Goal: Information Seeking & Learning: Compare options

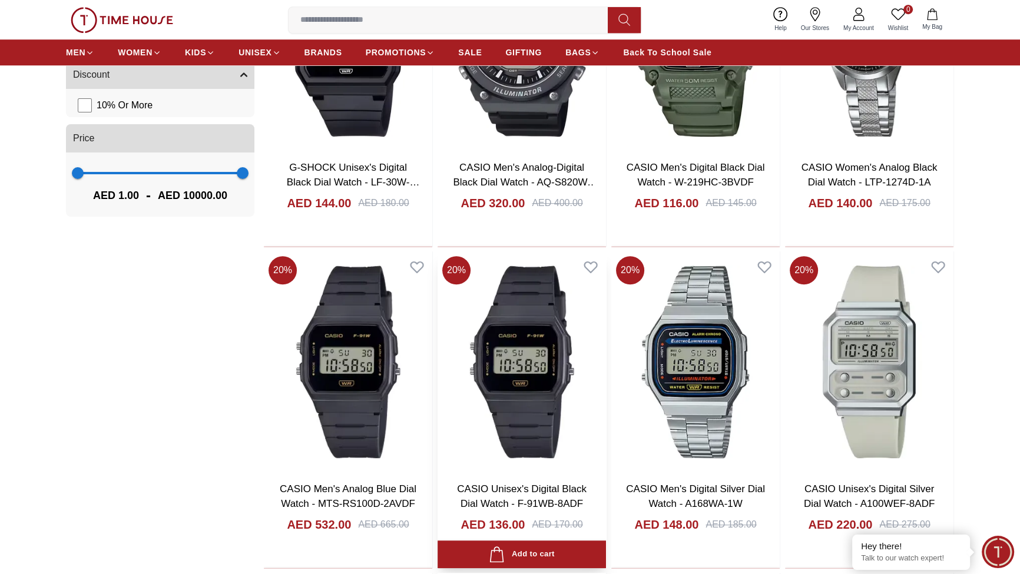
scroll to position [1142, 0]
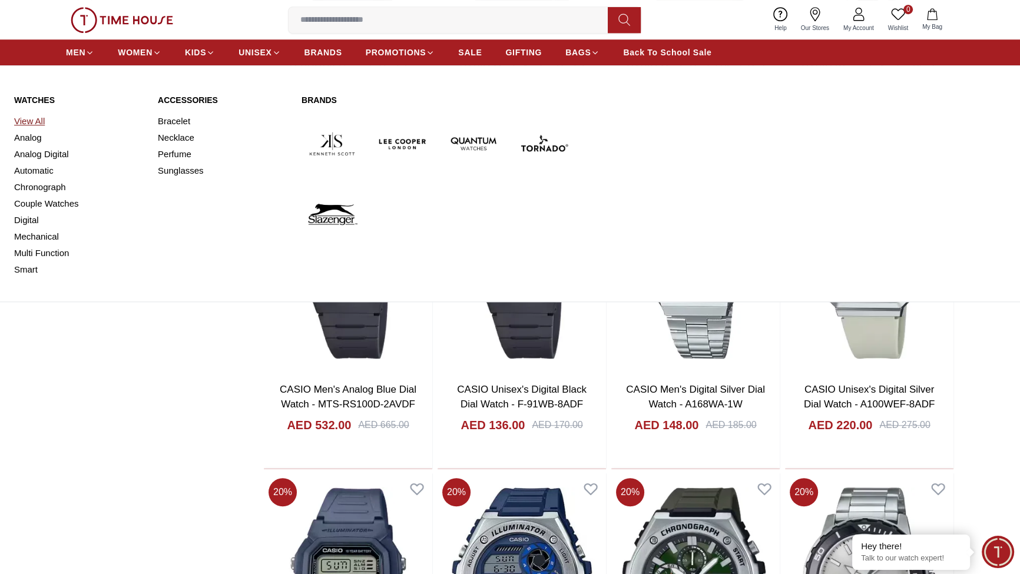
click at [33, 130] on link "View All" at bounding box center [79, 121] width 130 height 16
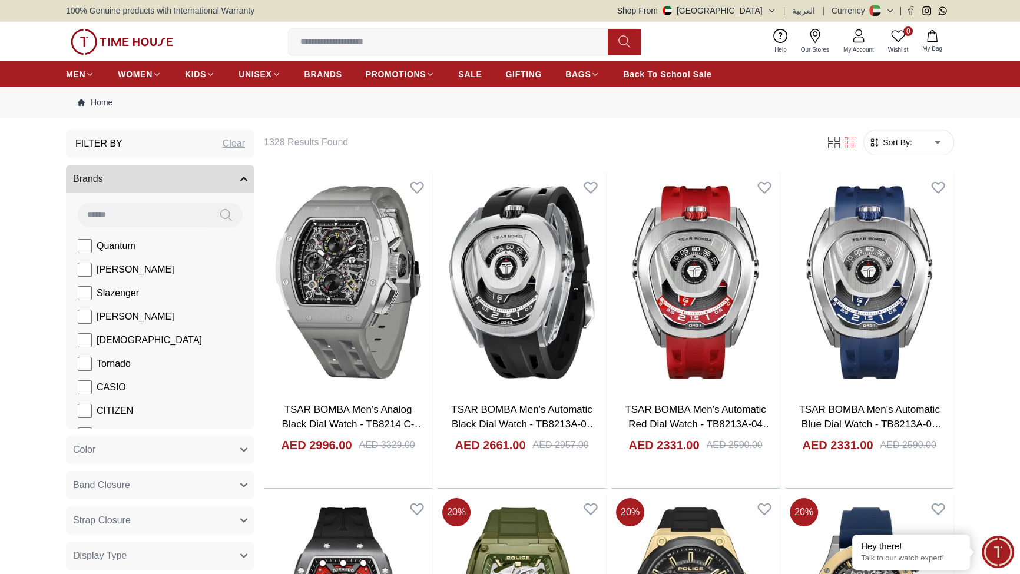
click at [396, 54] on input at bounding box center [452, 42] width 329 height 24
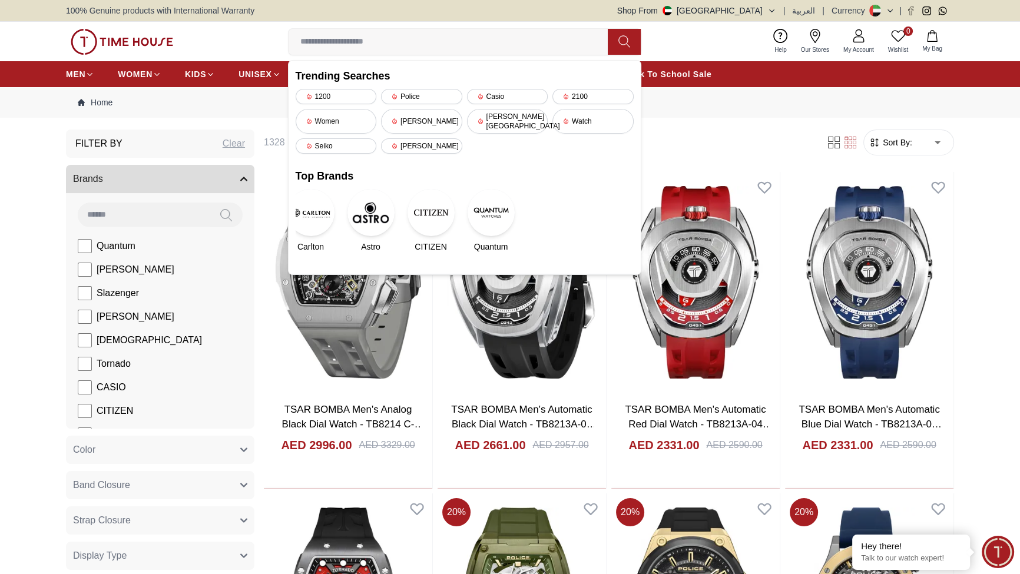
click at [752, 118] on nav "Home" at bounding box center [510, 102] width 888 height 31
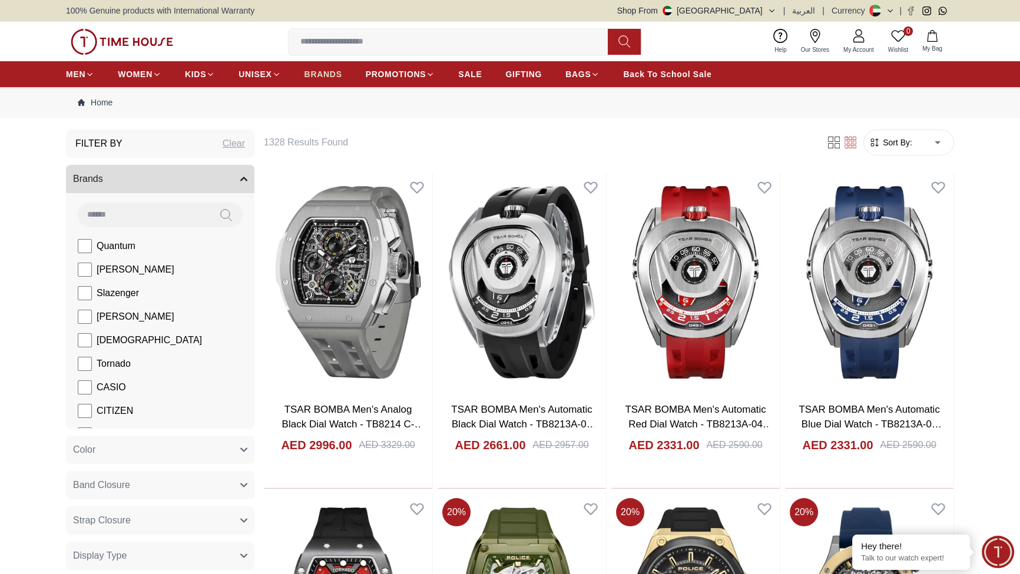
click at [342, 80] on span "BRANDS" at bounding box center [323, 74] width 38 height 12
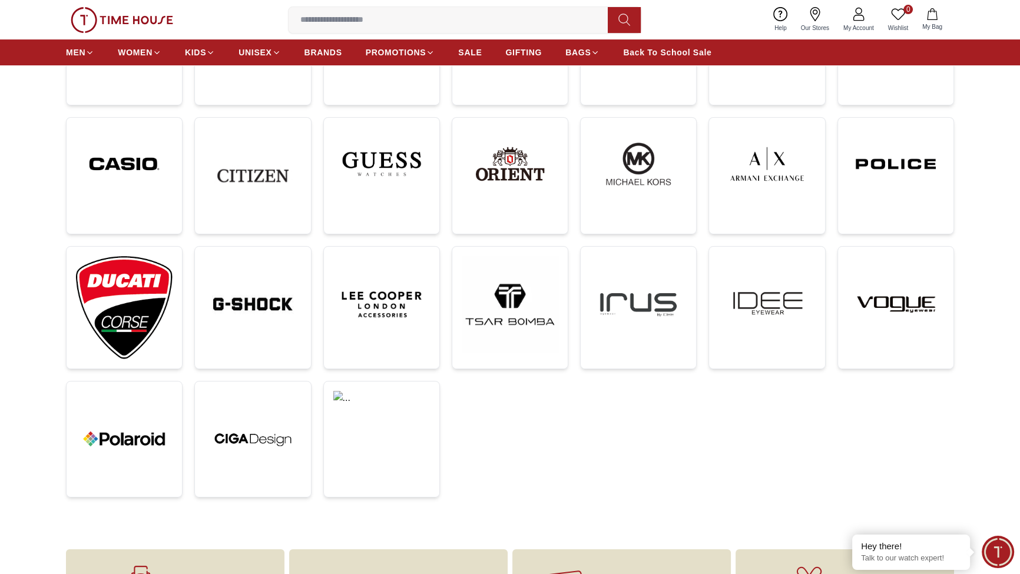
scroll to position [286, 0]
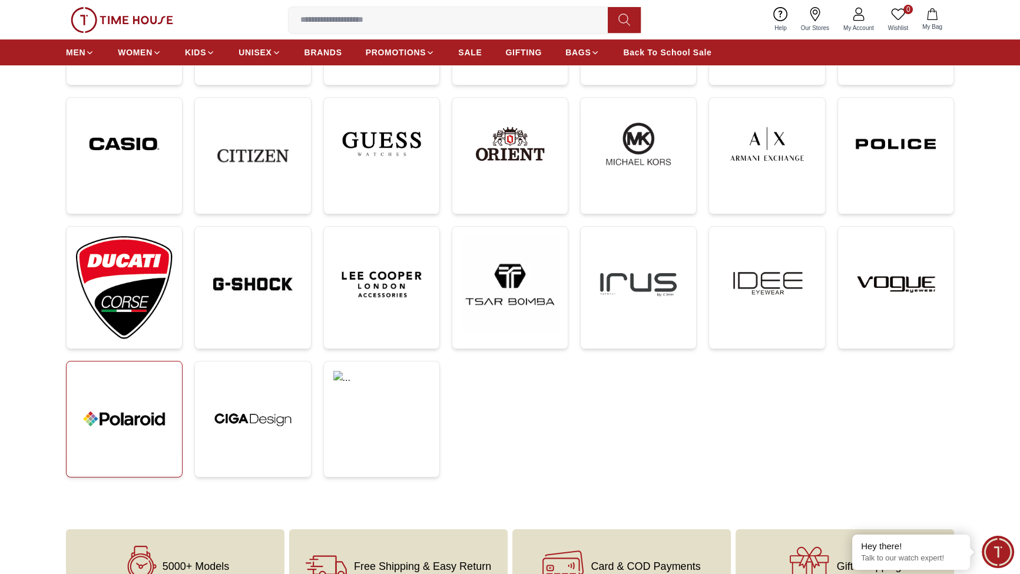
click at [159, 467] on img at bounding box center [124, 419] width 97 height 97
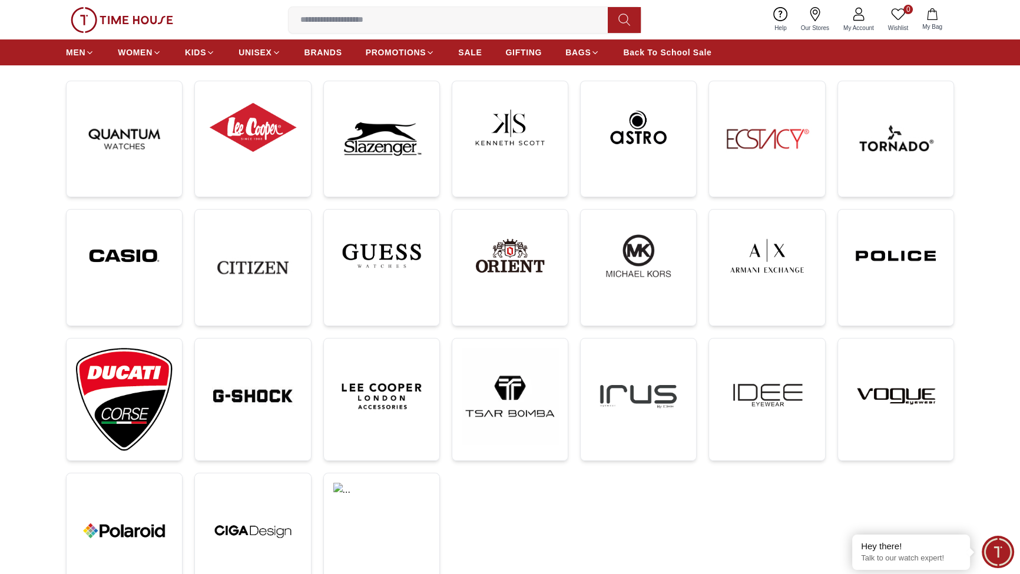
scroll to position [142, 0]
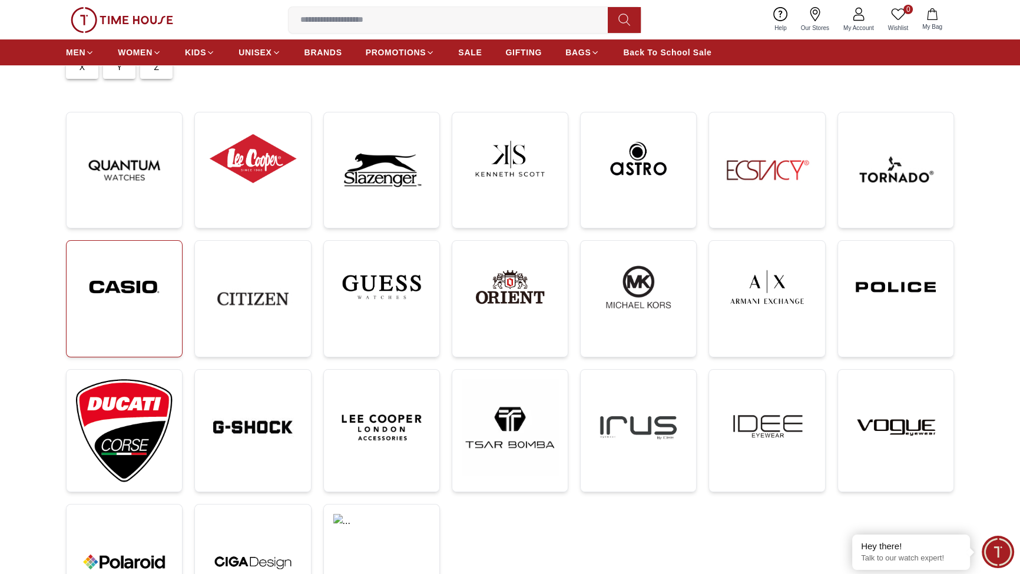
click at [141, 324] on img at bounding box center [124, 287] width 97 height 74
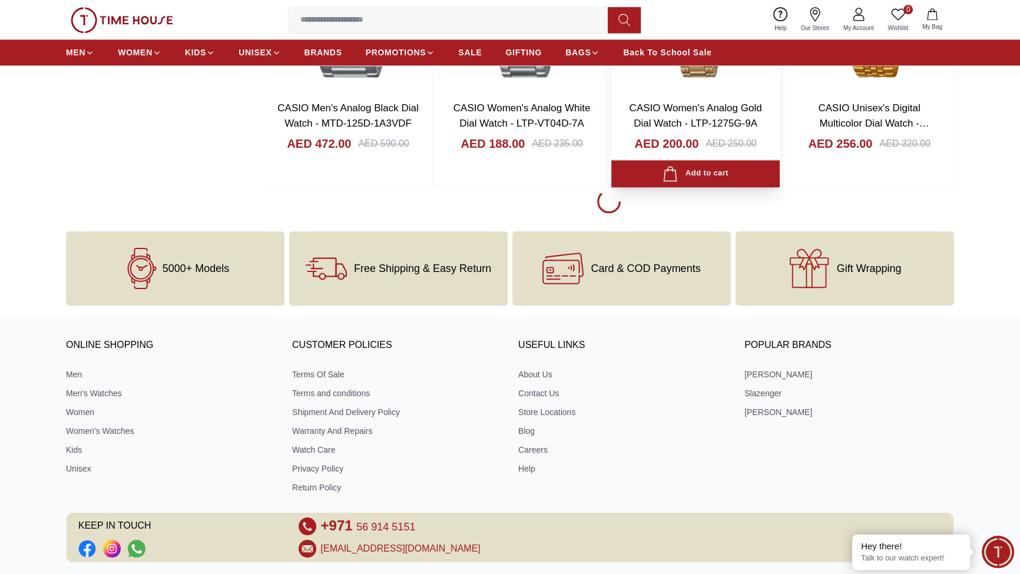
scroll to position [2141, 0]
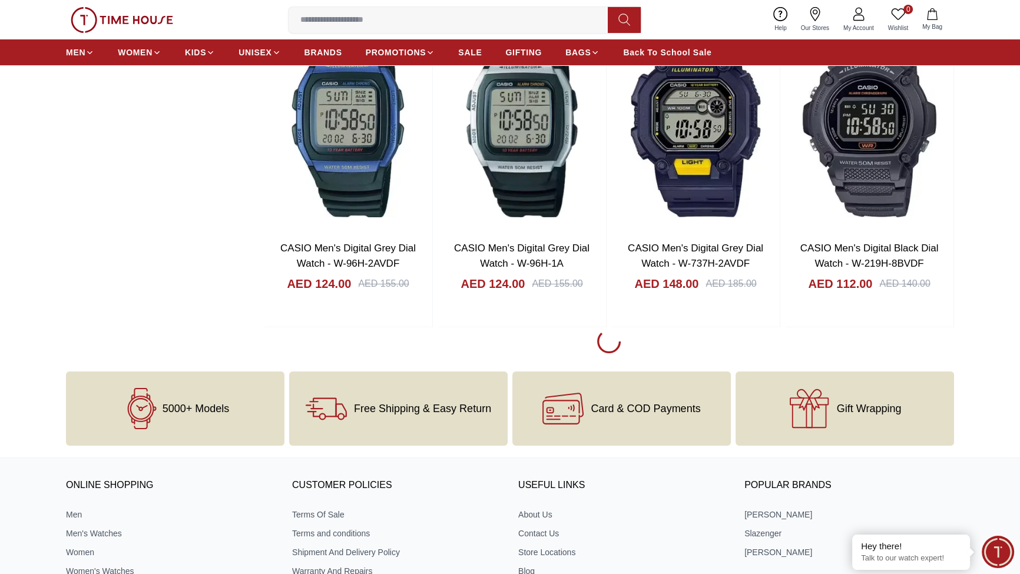
scroll to position [5423, 0]
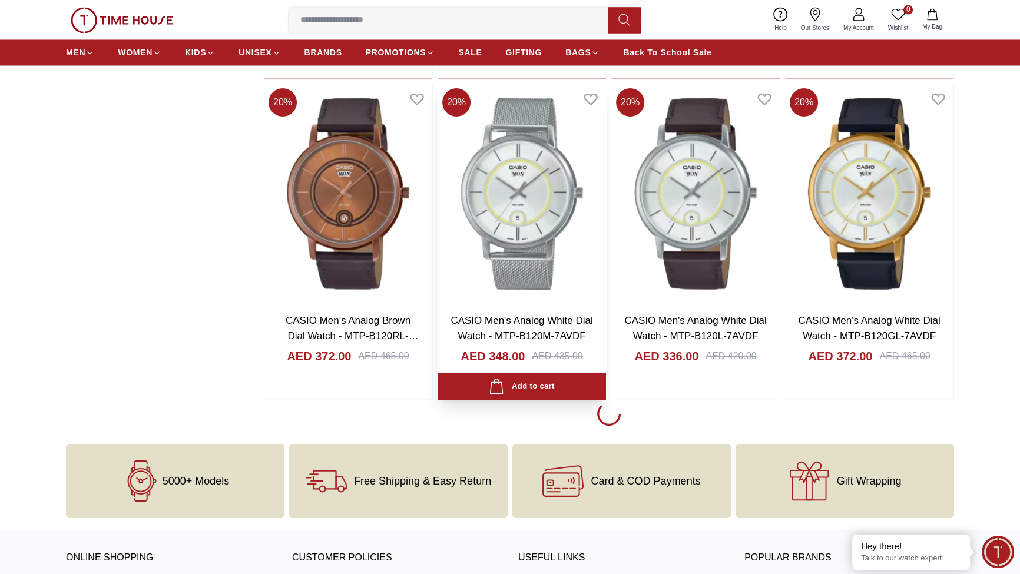
scroll to position [8421, 0]
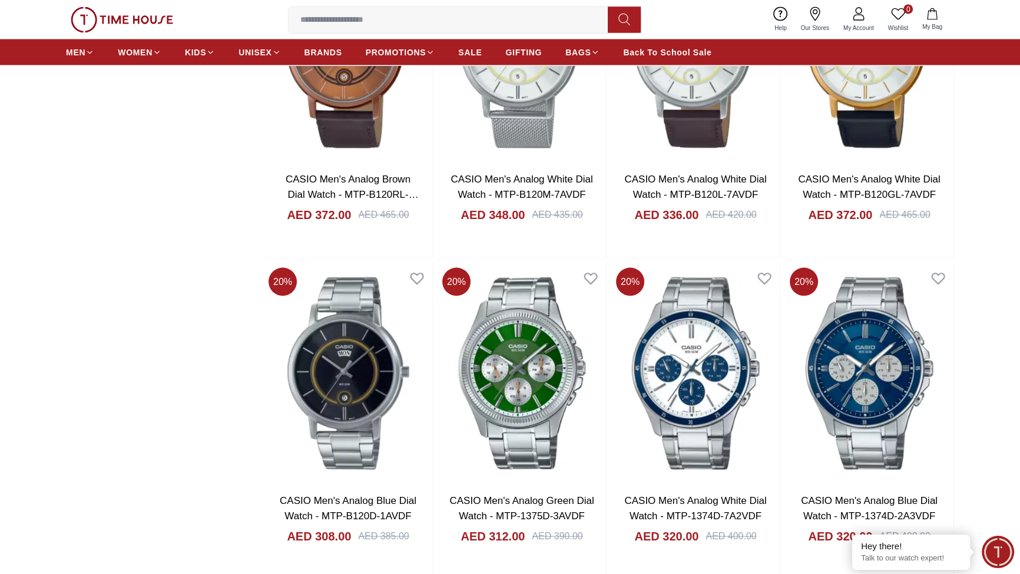
scroll to position [8706, 0]
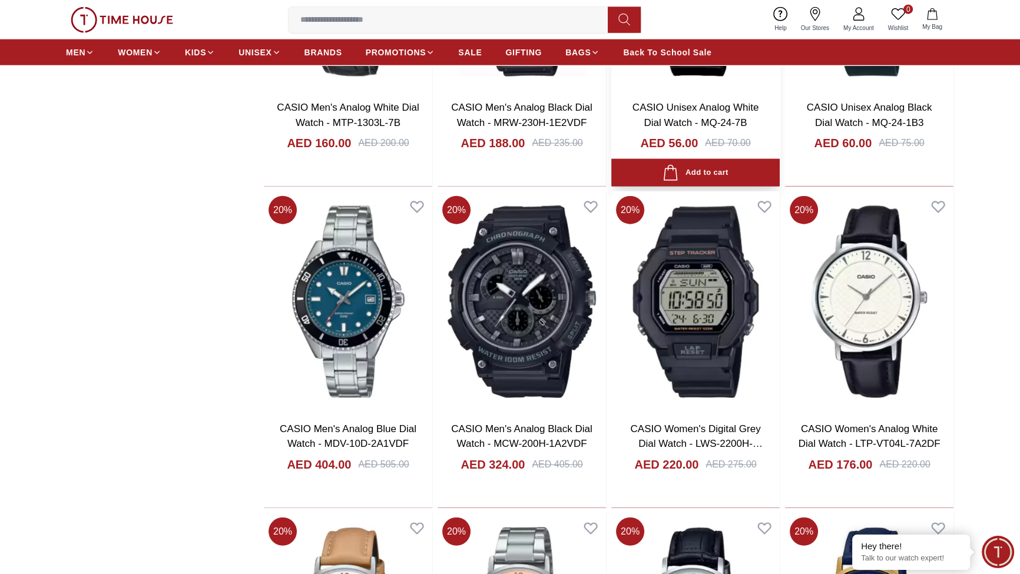
scroll to position [9134, 0]
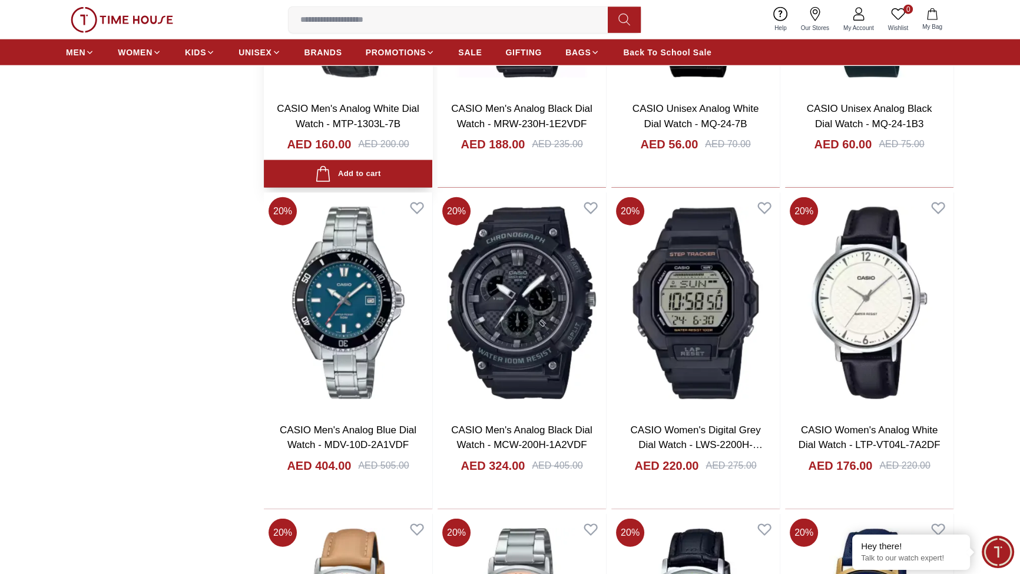
click at [419, 130] on link "CASIO Men's Analog White Dial Watch - MTP-1303L-7B" at bounding box center [348, 116] width 142 height 26
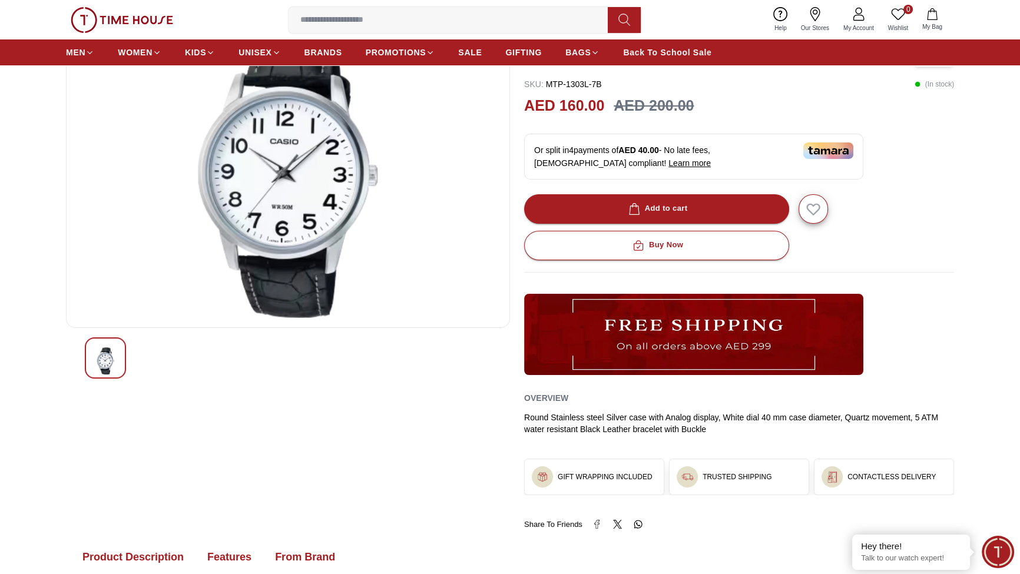
scroll to position [142, 0]
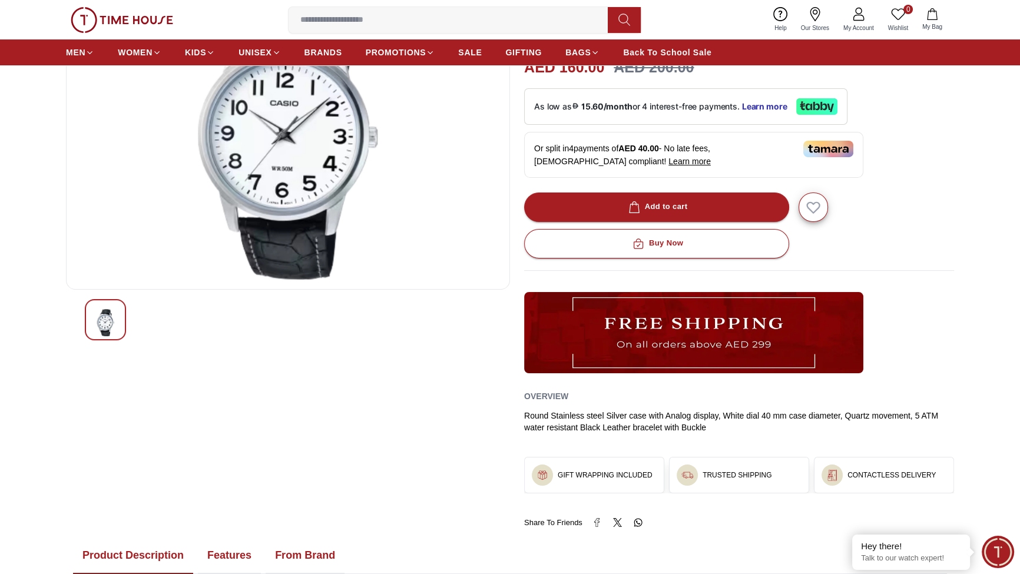
click at [116, 336] on img at bounding box center [105, 322] width 21 height 27
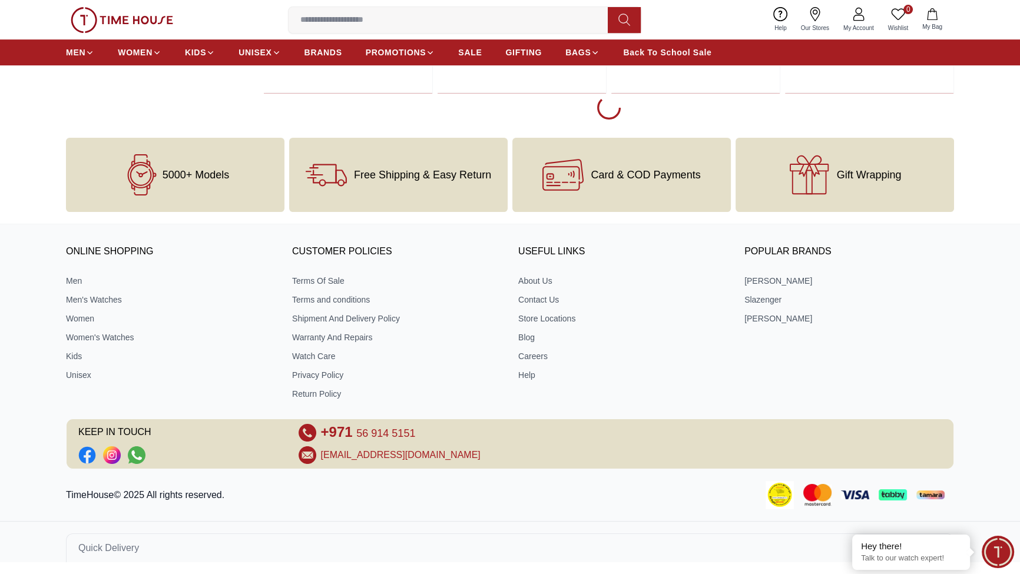
scroll to position [11793, 0]
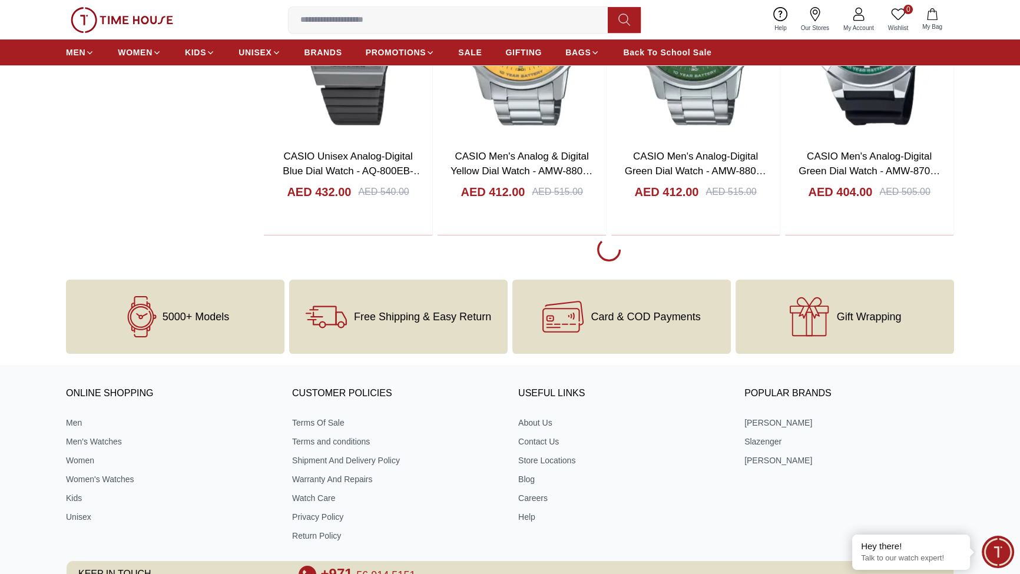
scroll to position [11651, 0]
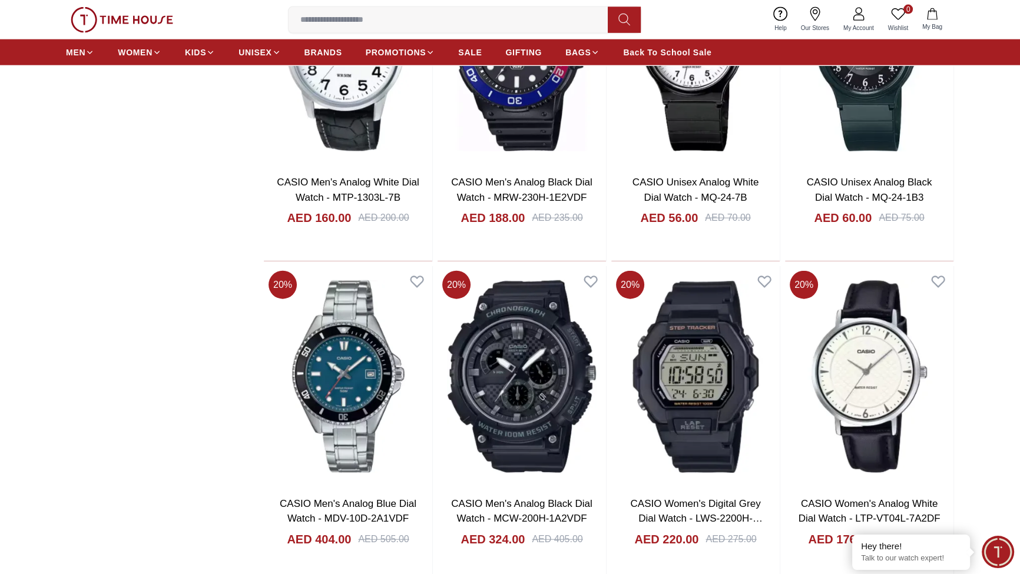
scroll to position [9082, 0]
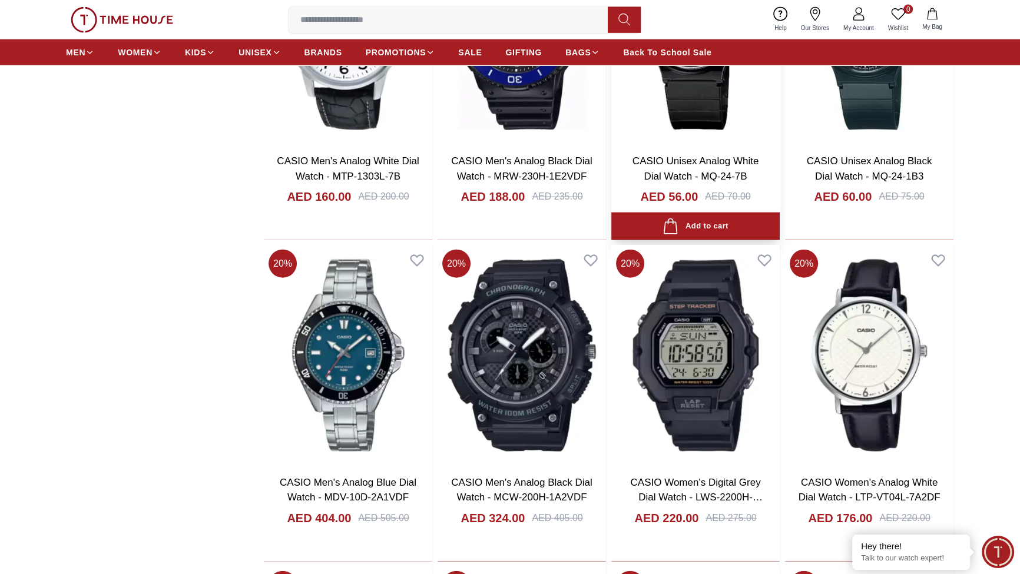
click at [712, 144] on img at bounding box center [695, 33] width 168 height 221
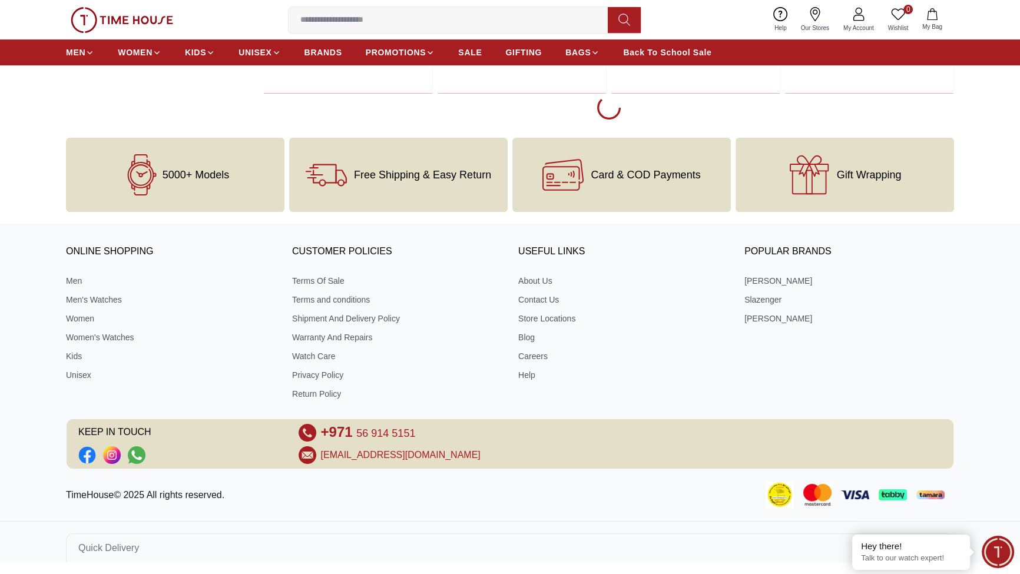
scroll to position [11793, 0]
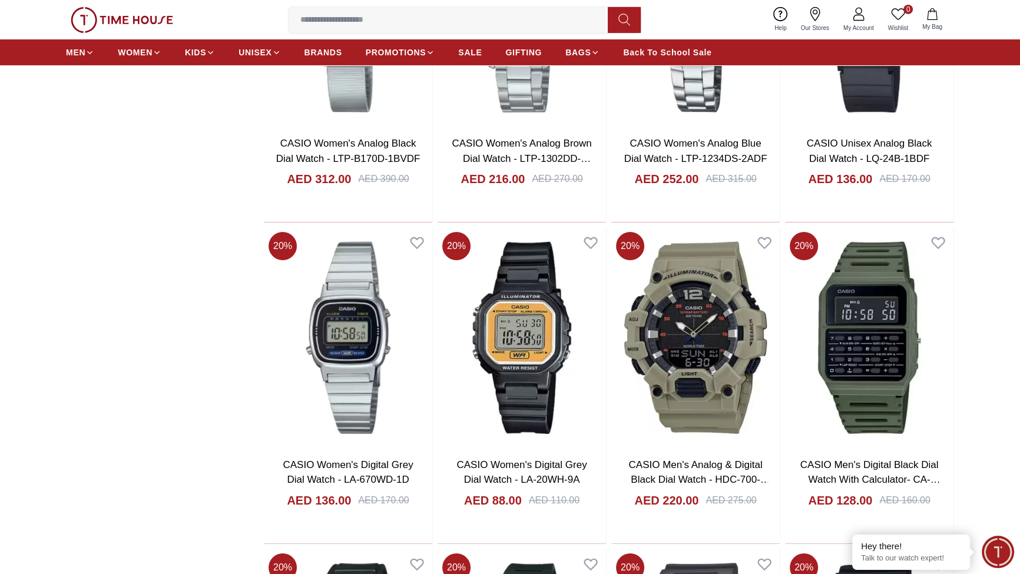
scroll to position [10651, 0]
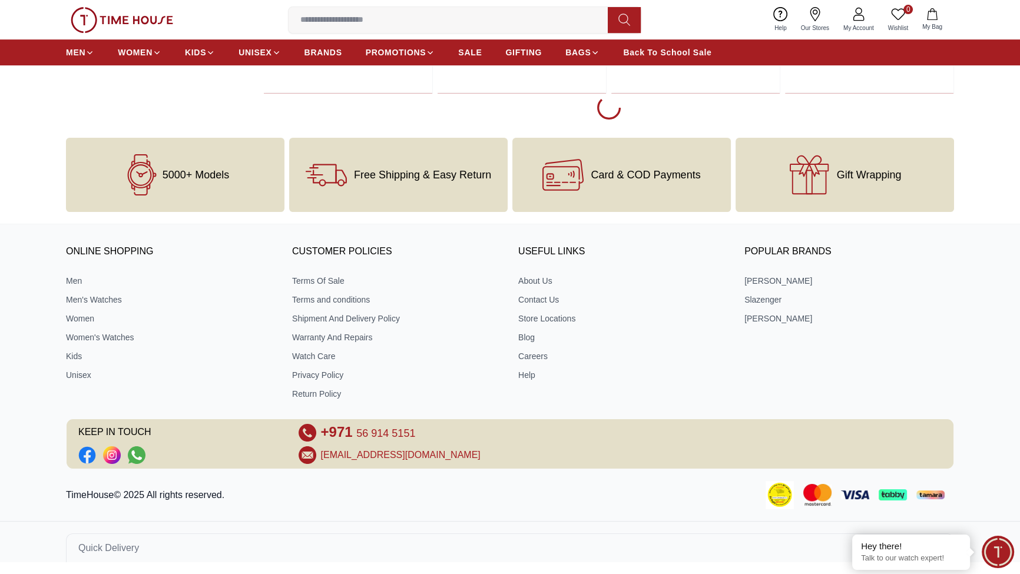
scroll to position [12079, 0]
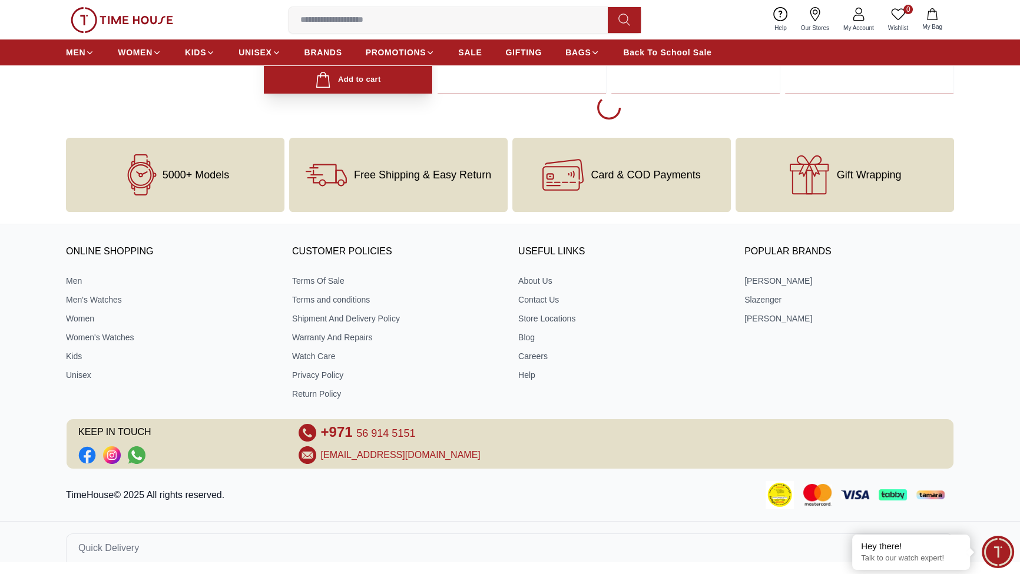
scroll to position [11936, 0]
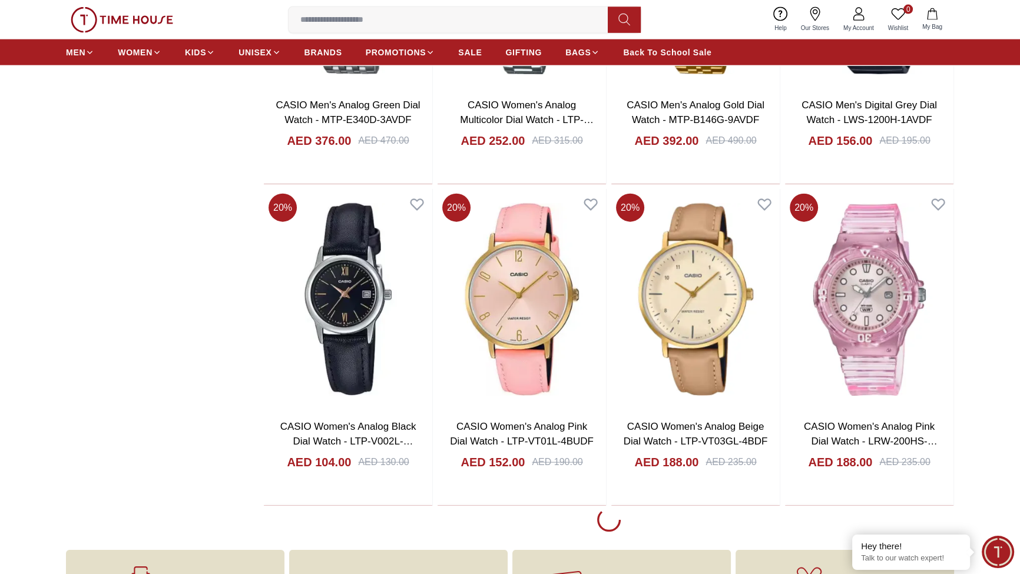
scroll to position [14648, 0]
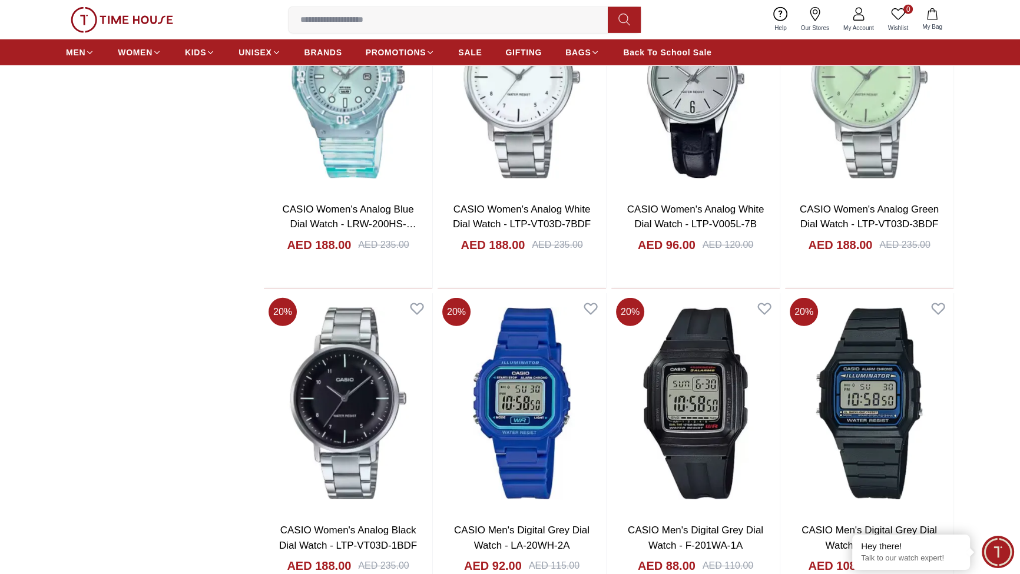
scroll to position [15076, 0]
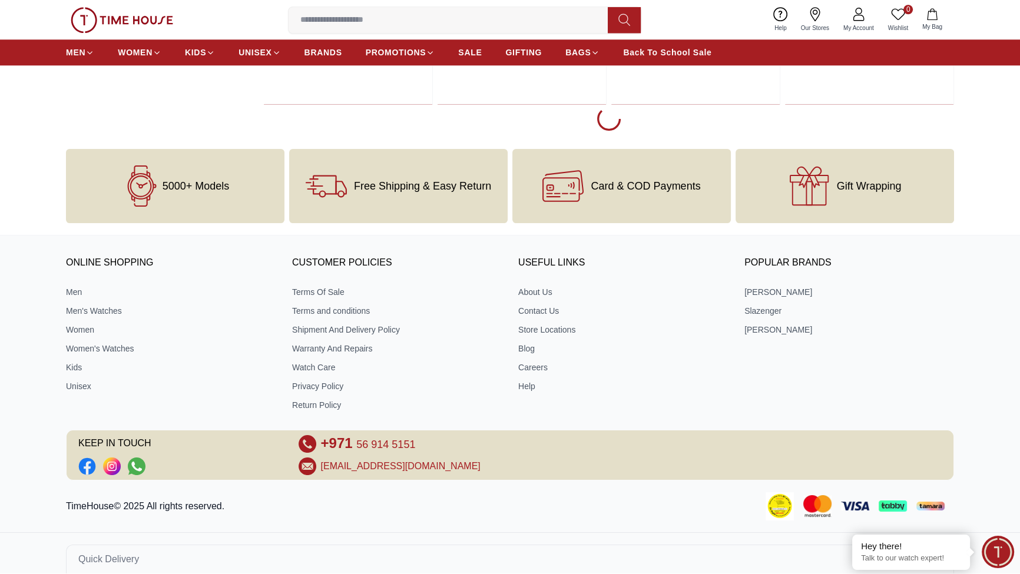
scroll to position [18501, 0]
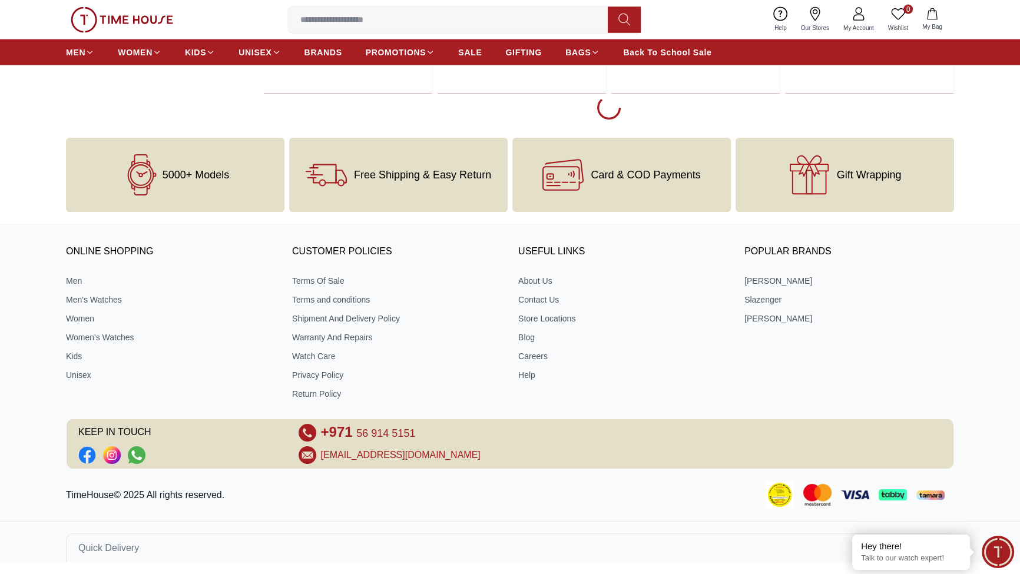
scroll to position [20071, 0]
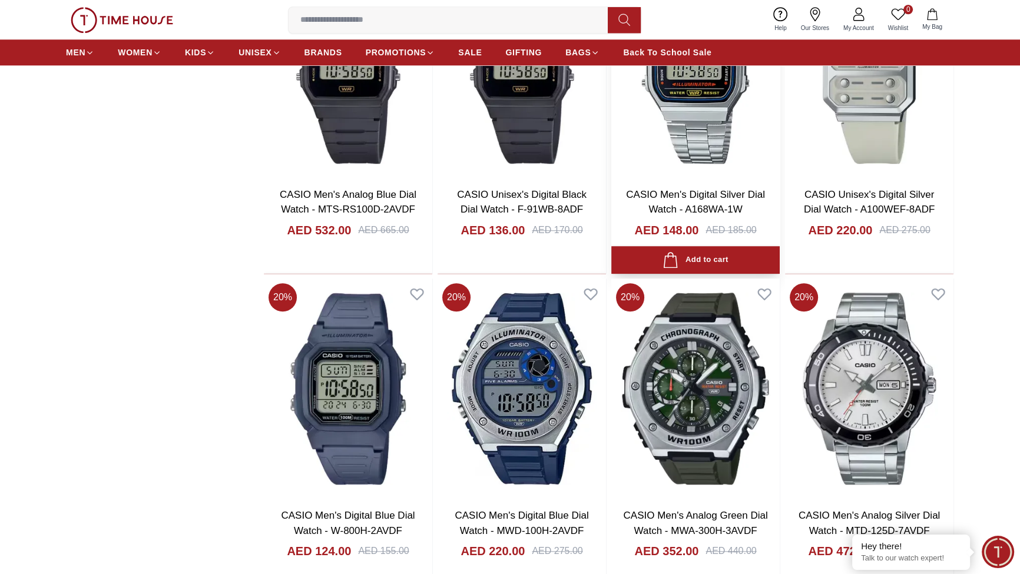
scroll to position [623, 0]
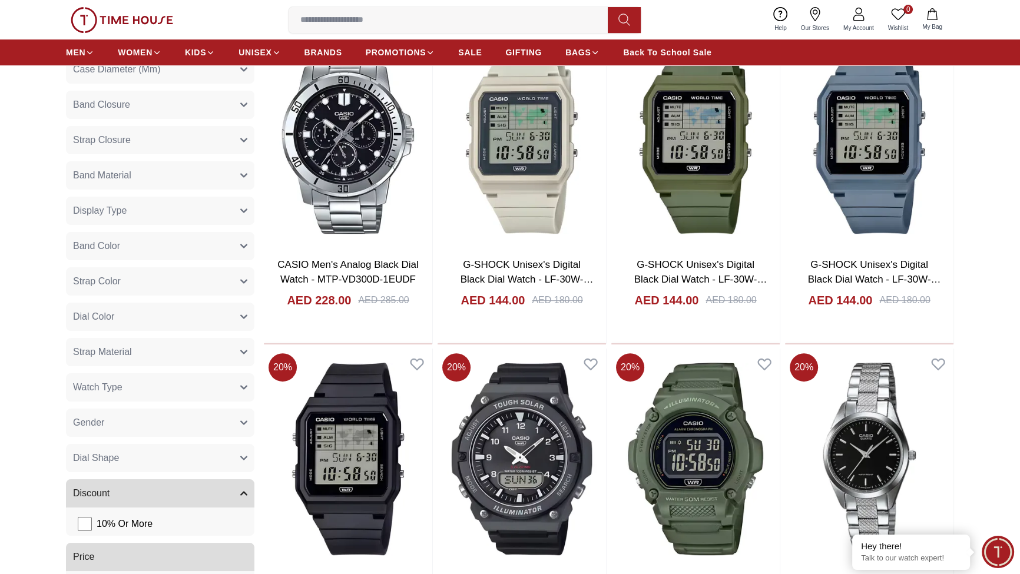
click at [254, 48] on button "Case Size (Mm)" at bounding box center [160, 34] width 188 height 28
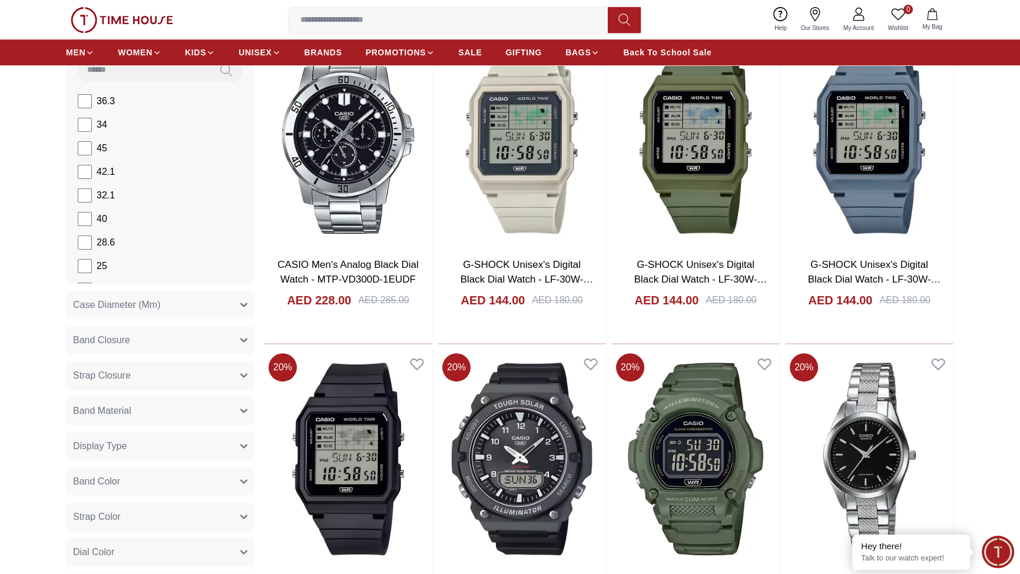
click at [254, 48] on button "Case Size (Mm)" at bounding box center [160, 34] width 188 height 28
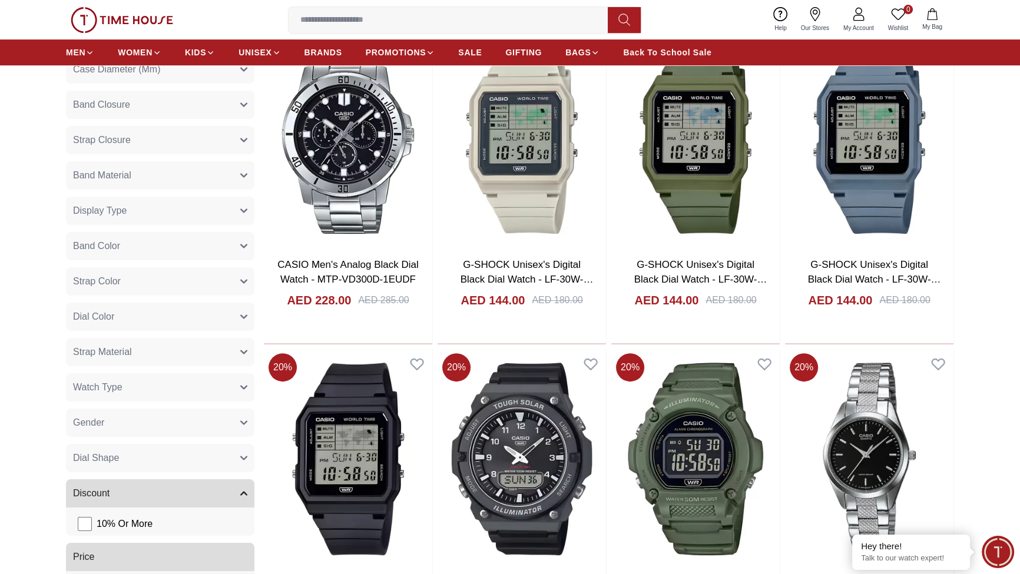
click at [254, 119] on button "Band Closure" at bounding box center [160, 105] width 188 height 28
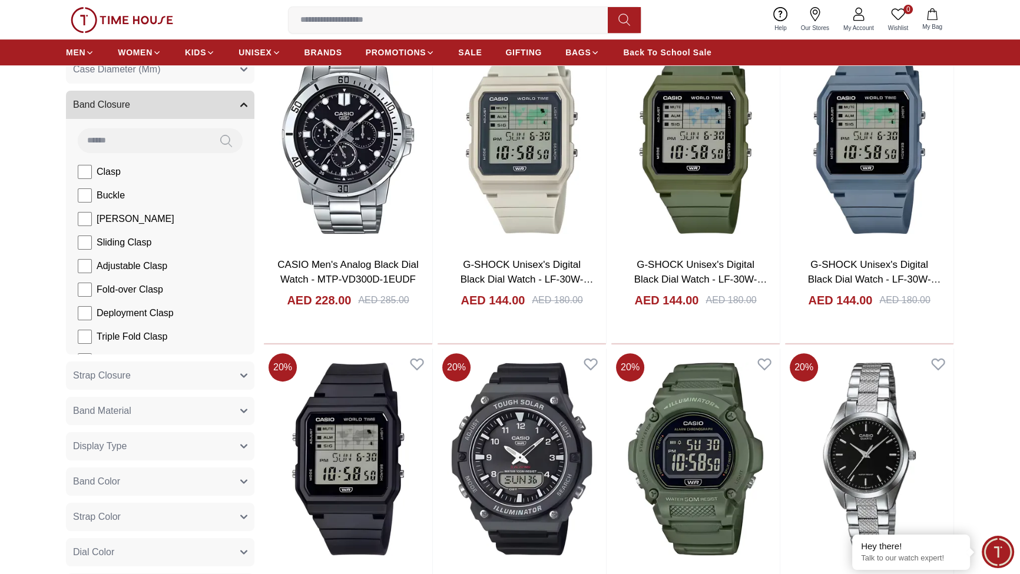
click at [254, 119] on button "Band Closure" at bounding box center [160, 105] width 188 height 28
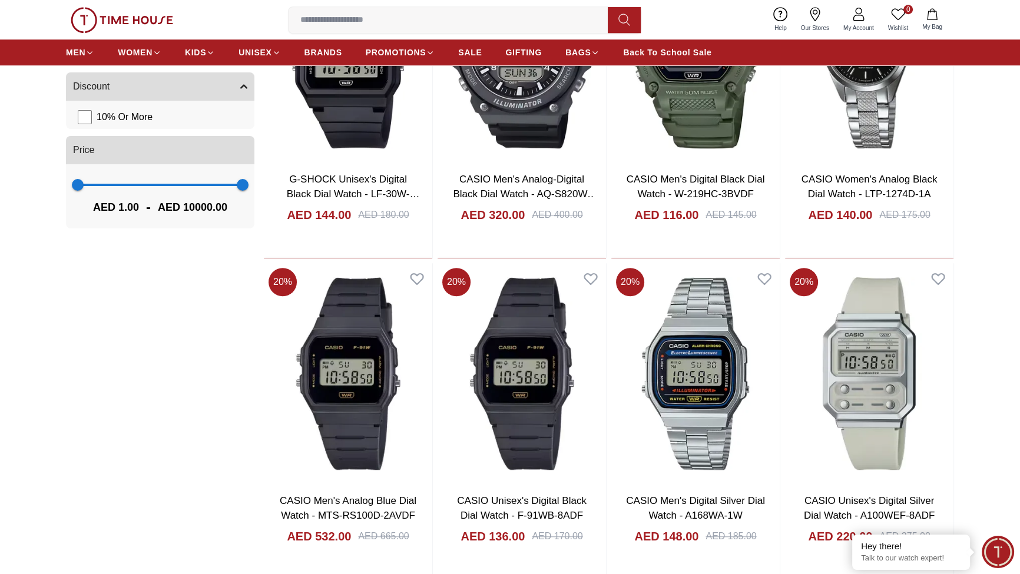
scroll to position [1051, 0]
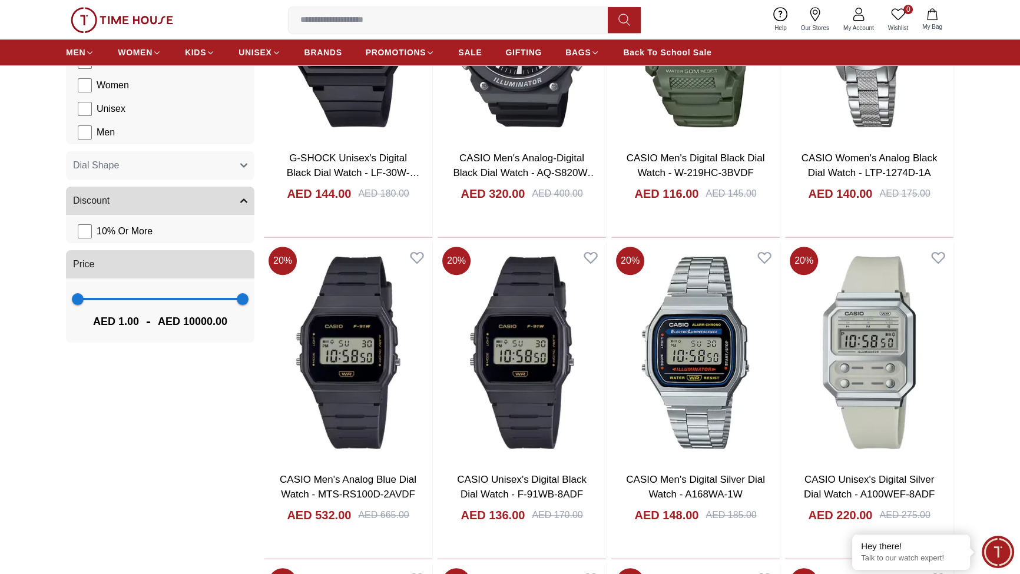
click at [0, 0] on label "Men" at bounding box center [0, 0] width 0 height 0
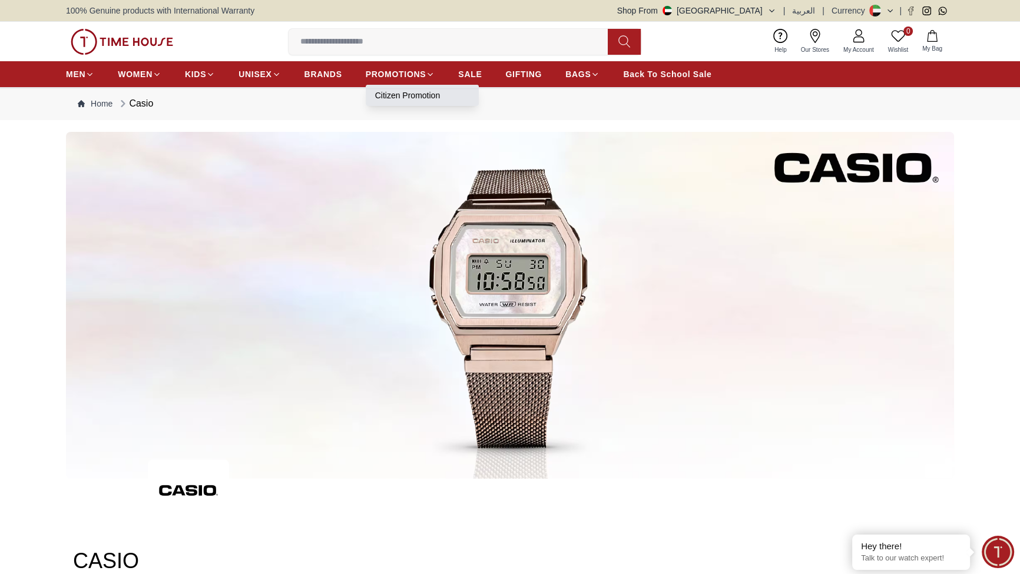
click at [469, 101] on link "Citizen Promotion" at bounding box center [422, 95] width 94 height 12
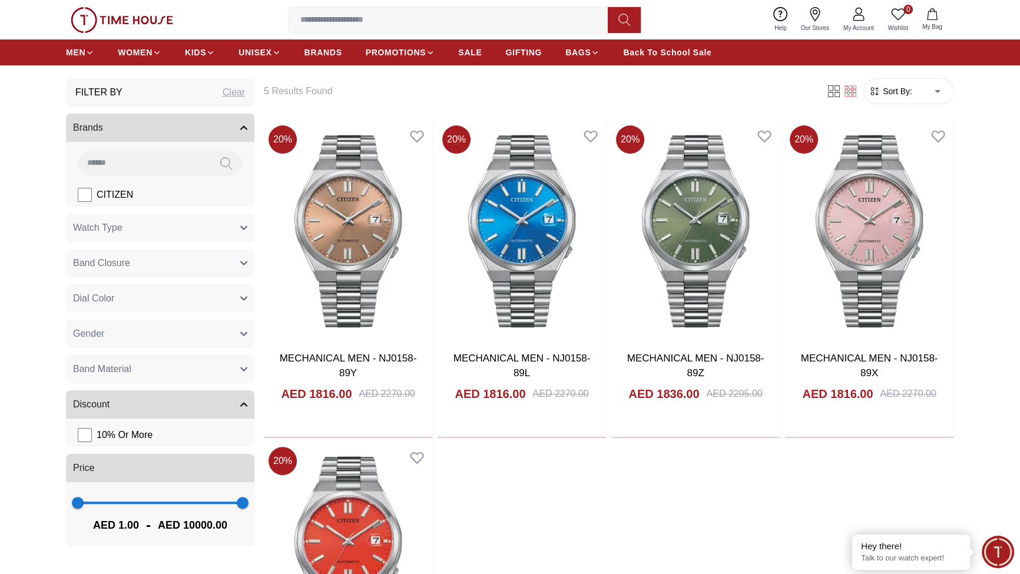
scroll to position [142, 0]
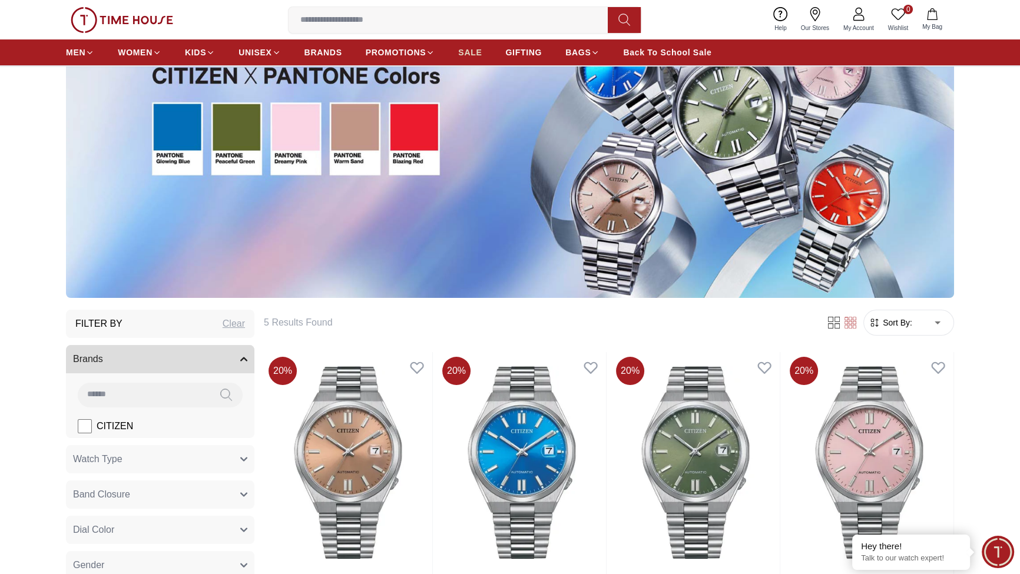
click at [482, 58] on span "SALE" at bounding box center [470, 53] width 24 height 12
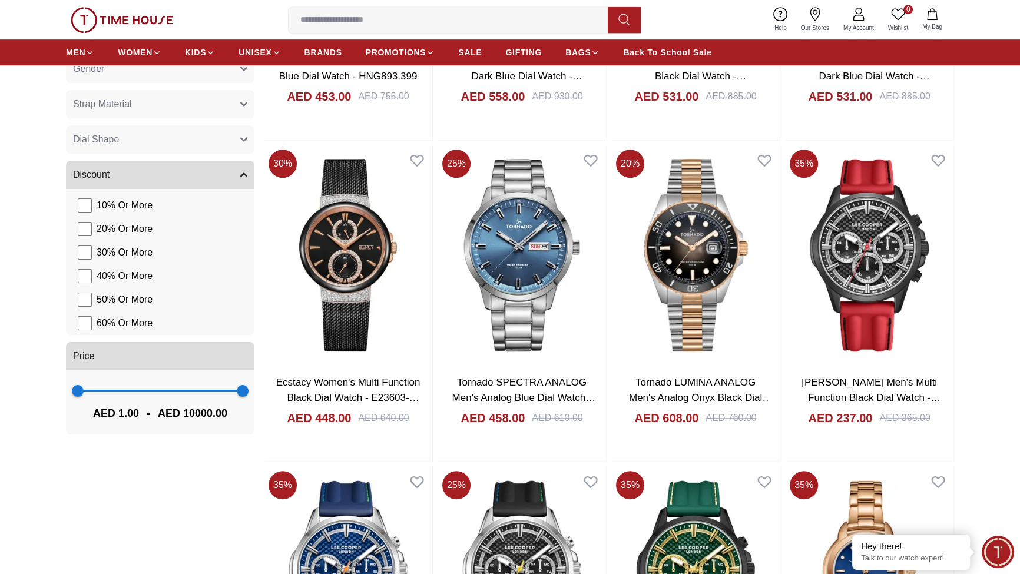
scroll to position [713, 0]
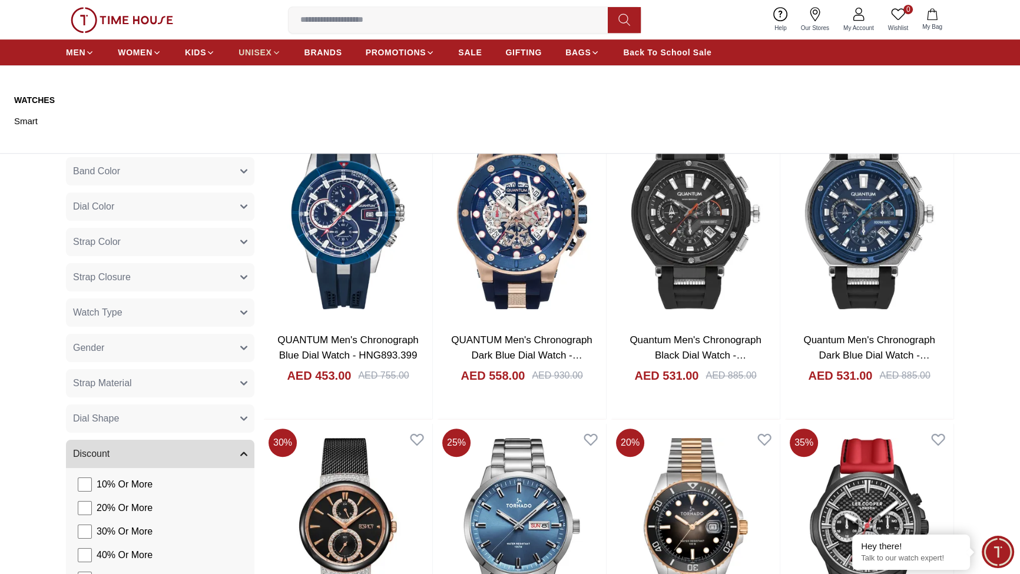
click at [281, 57] on icon at bounding box center [276, 52] width 9 height 9
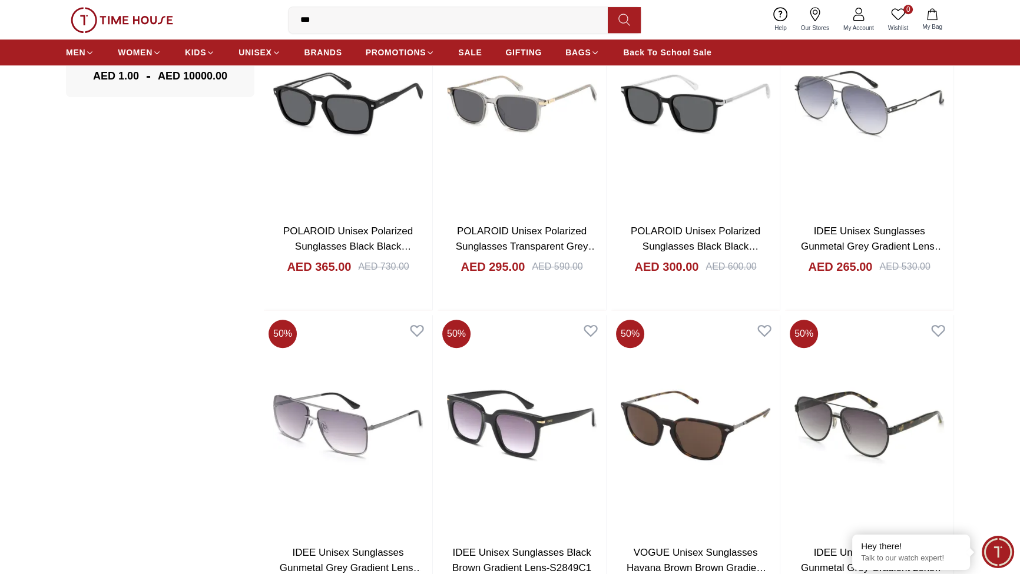
scroll to position [571, 0]
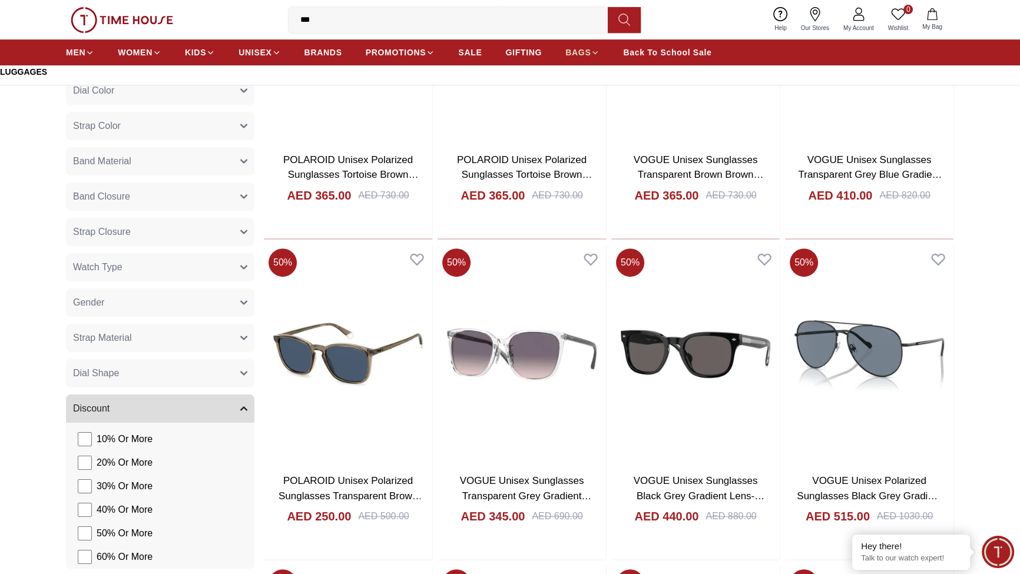
click at [590, 58] on span "BAGS" at bounding box center [577, 53] width 25 height 12
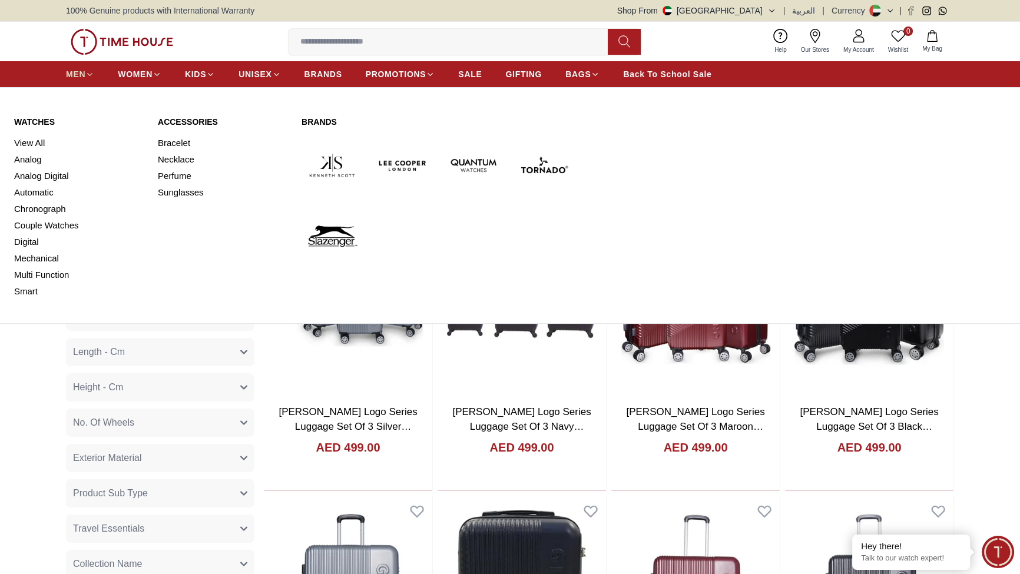
click at [85, 80] on span "MEN" at bounding box center [75, 74] width 19 height 12
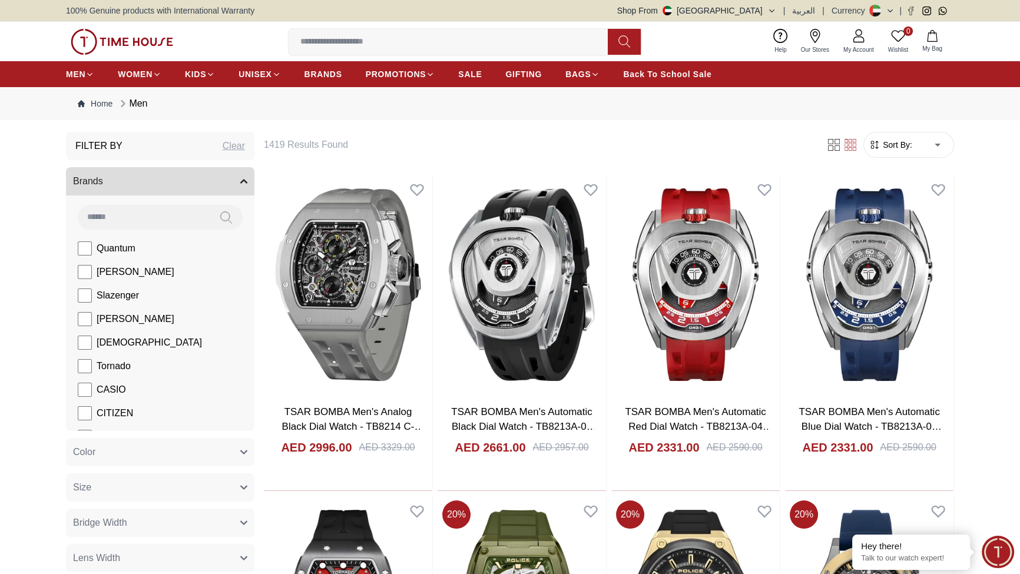
click at [191, 228] on input at bounding box center [144, 217] width 132 height 24
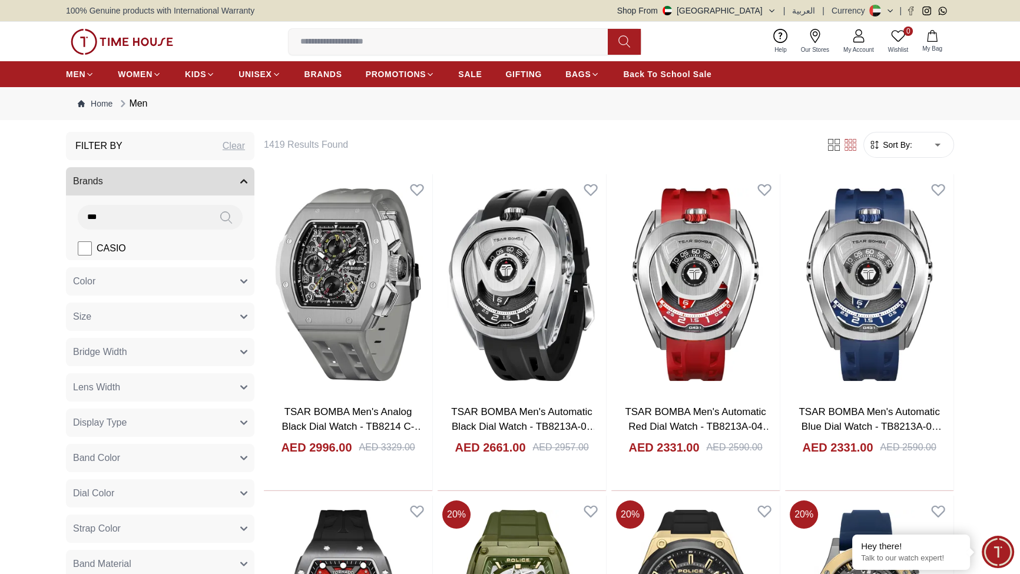
type input "***"
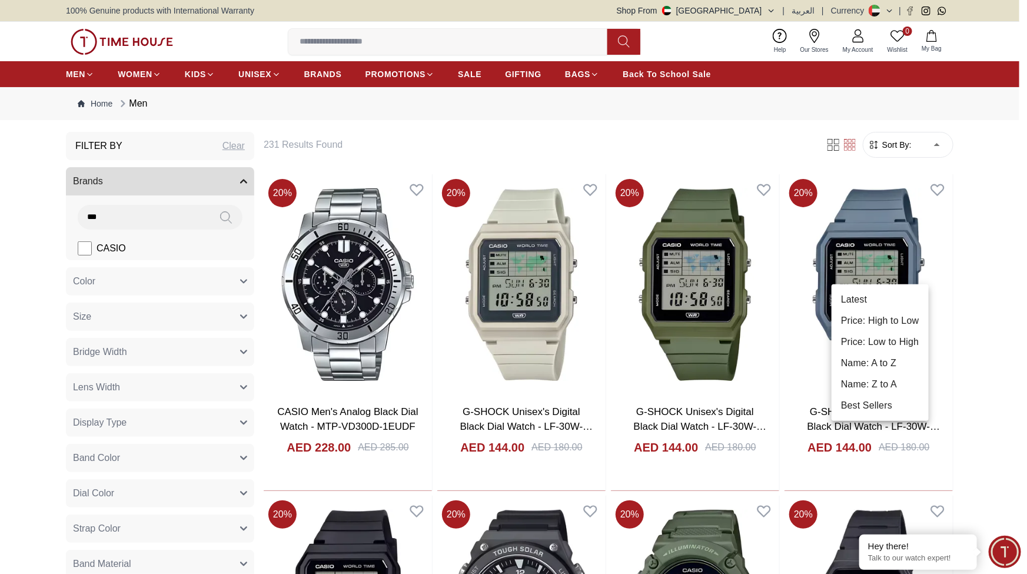
click at [929, 353] on li "Price: Low to High" at bounding box center [880, 341] width 97 height 21
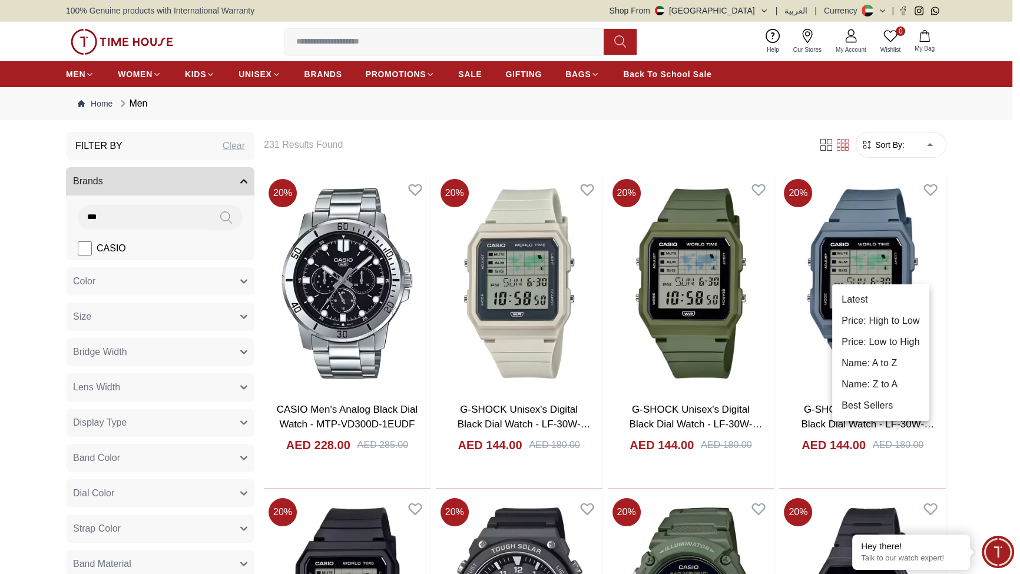
type input "*"
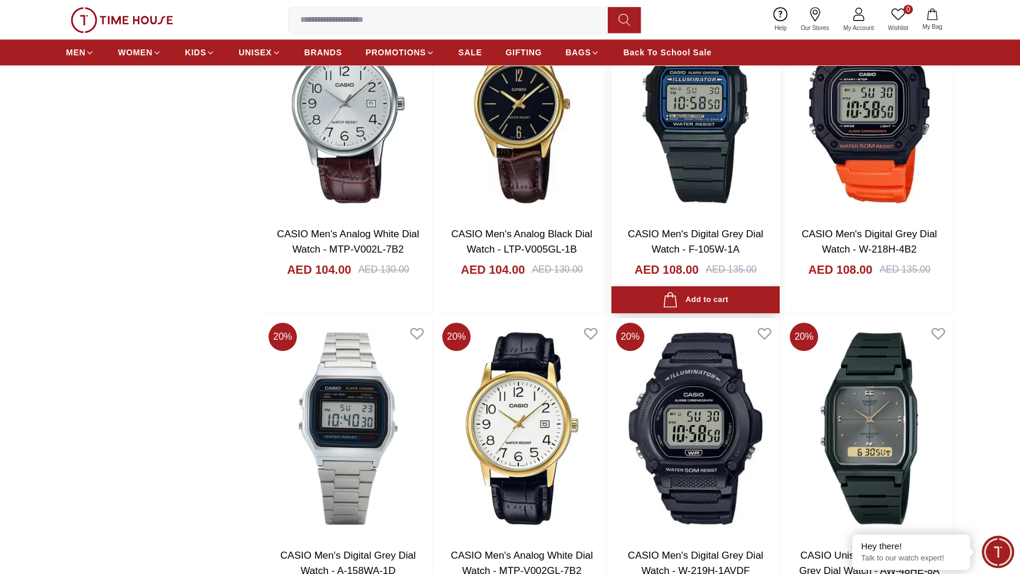
scroll to position [1284, 0]
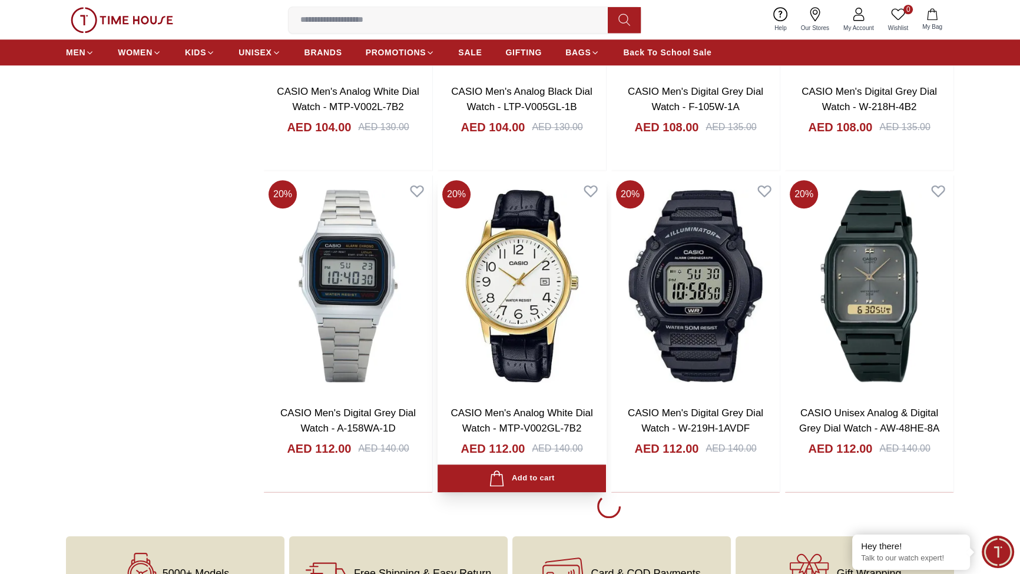
click at [581, 396] on img at bounding box center [521, 285] width 168 height 221
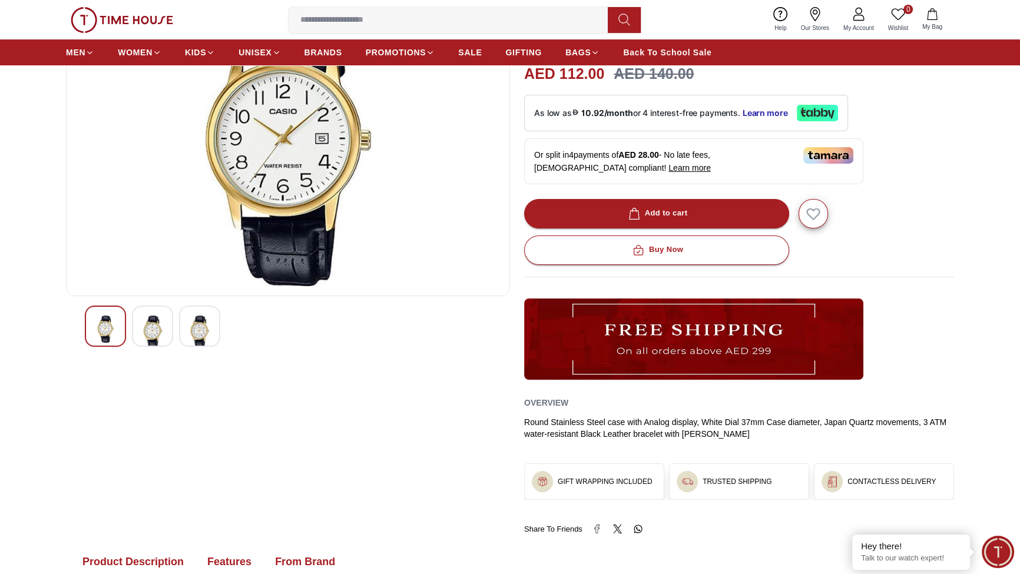
scroll to position [142, 0]
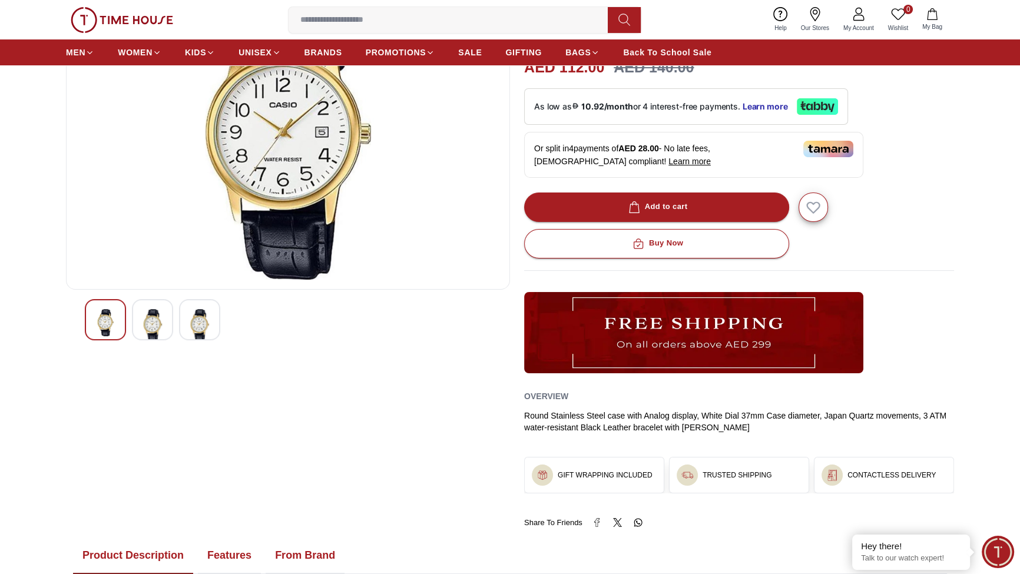
click at [163, 341] on img at bounding box center [152, 325] width 21 height 32
click at [220, 340] on div at bounding box center [199, 319] width 41 height 41
click at [116, 336] on img at bounding box center [105, 322] width 21 height 27
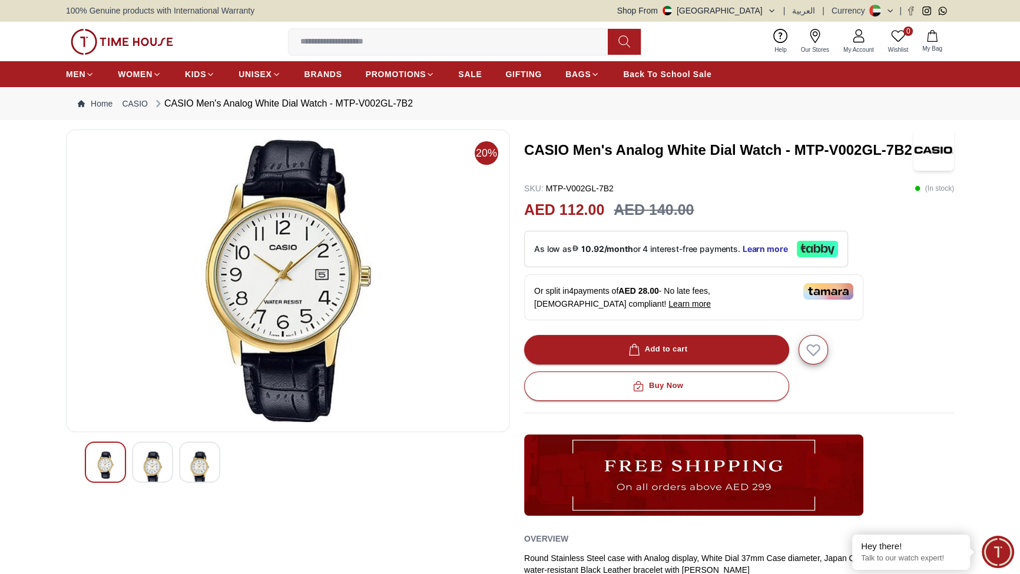
click at [702, 160] on h3 "CASIO Men's Analog White Dial Watch - MTP-V002GL-7B2" at bounding box center [718, 150] width 389 height 19
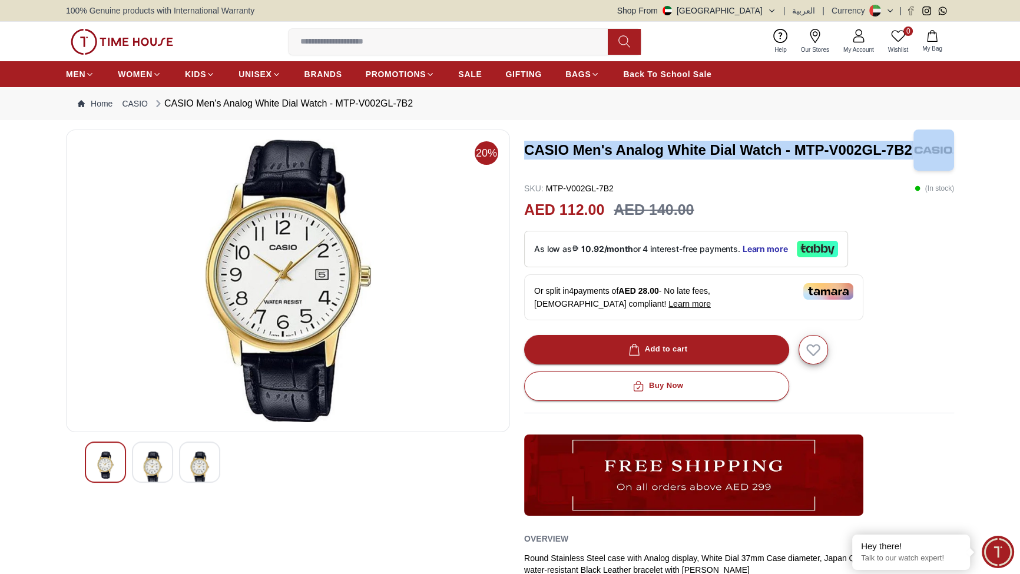
click at [702, 160] on h3 "CASIO Men's Analog White Dial Watch - MTP-V002GL-7B2" at bounding box center [718, 150] width 389 height 19
copy h3 "CASIO Men's Analog White Dial Watch - MTP-V002GL-7B2"
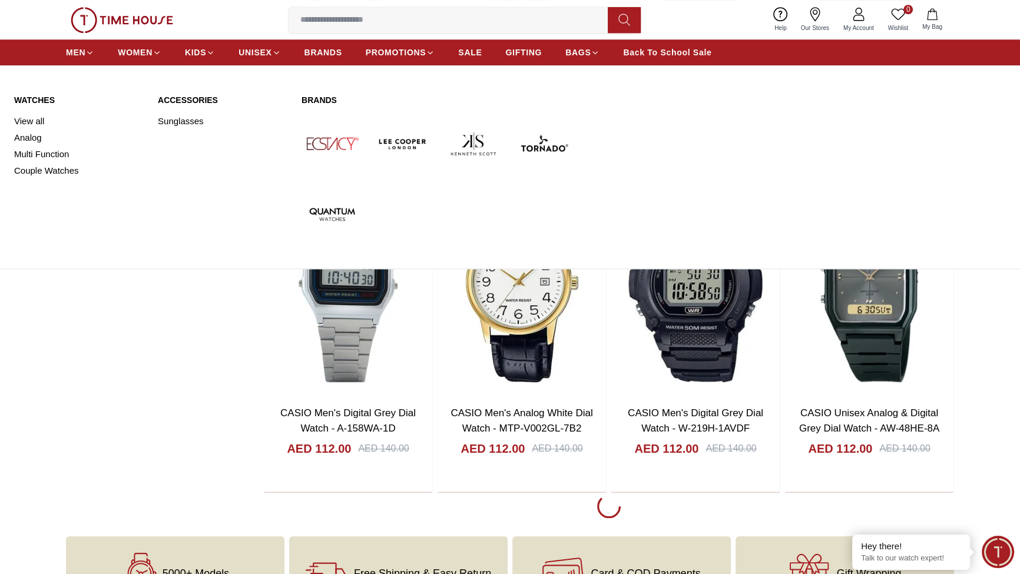
scroll to position [1417, 0]
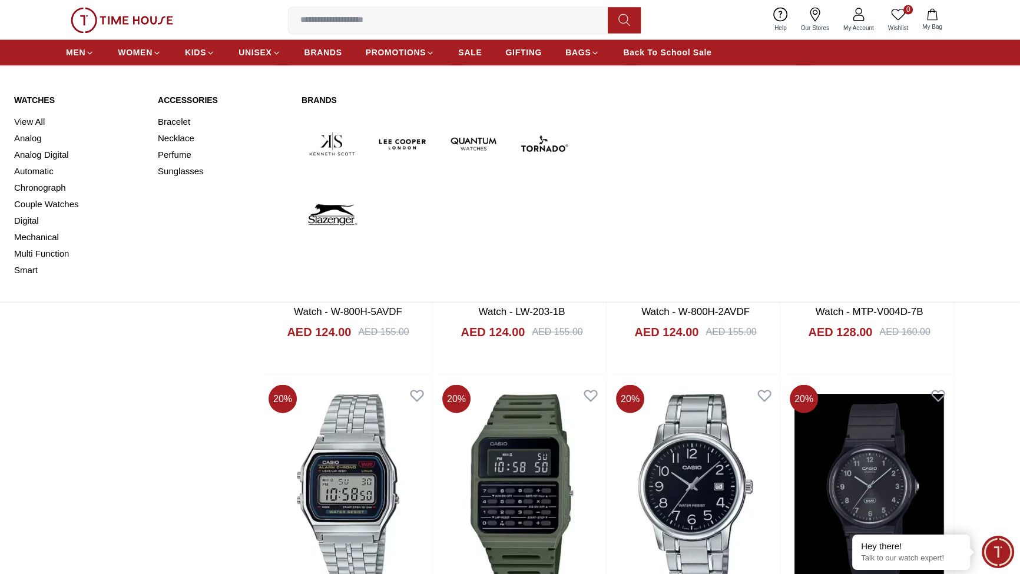
scroll to position [2559, 0]
